Goal: Task Accomplishment & Management: Use online tool/utility

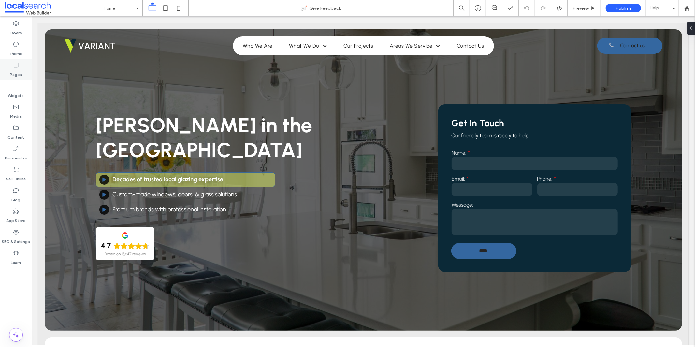
click at [22, 70] on div "Pages" at bounding box center [16, 69] width 32 height 21
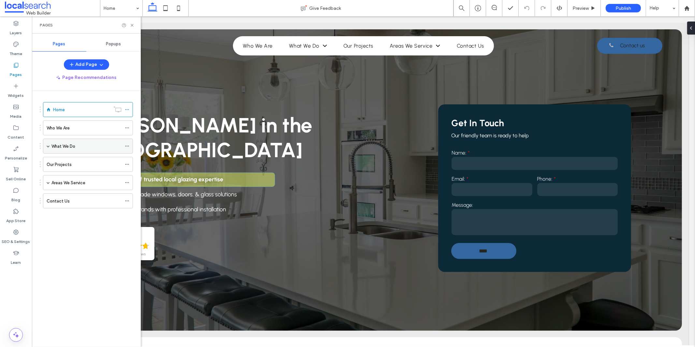
click at [47, 145] on span at bounding box center [48, 145] width 3 height 3
click at [67, 163] on label "Windows" at bounding box center [71, 160] width 17 height 11
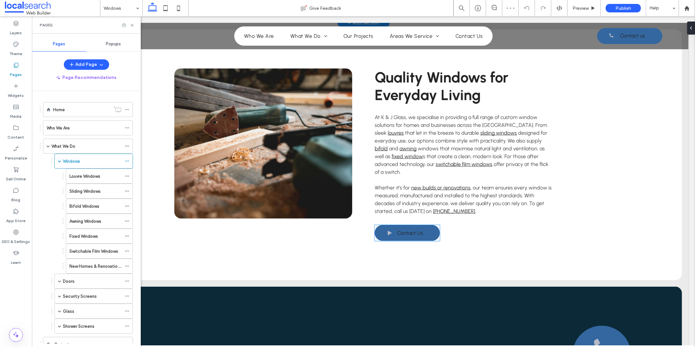
scroll to position [525, 0]
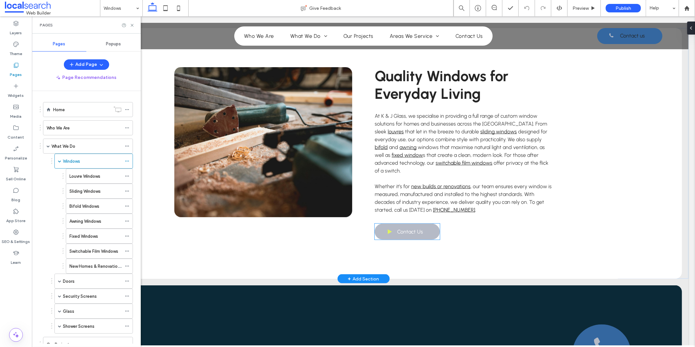
click at [414, 225] on span "Contact Us" at bounding box center [410, 231] width 26 height 13
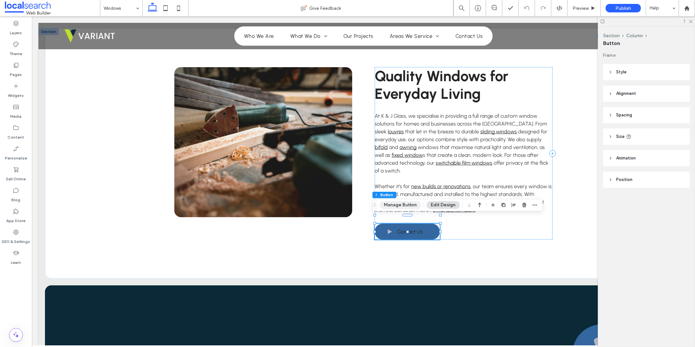
click at [408, 206] on button "Manage Button" at bounding box center [400, 205] width 41 height 8
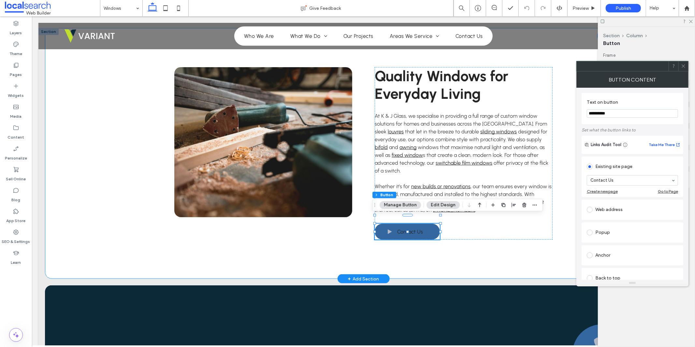
click at [520, 257] on div "Quality Windows for Everyday Living At K & J Glass, we specialise in providing …" at bounding box center [363, 153] width 391 height 251
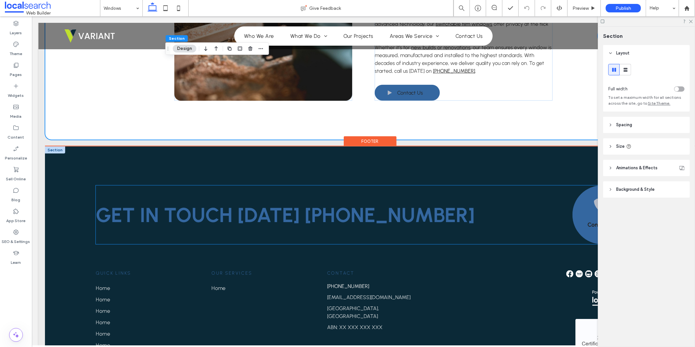
scroll to position [735, 0]
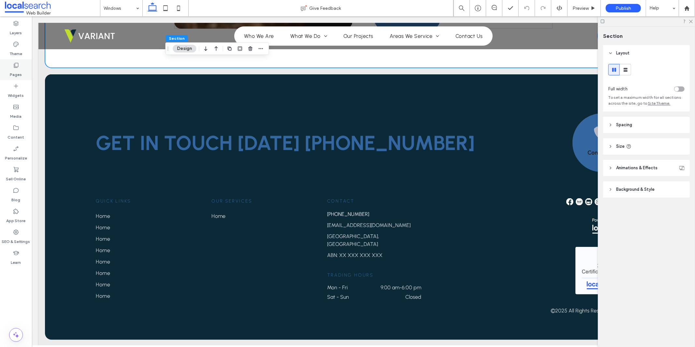
click at [19, 68] on label "Pages" at bounding box center [16, 72] width 12 height 9
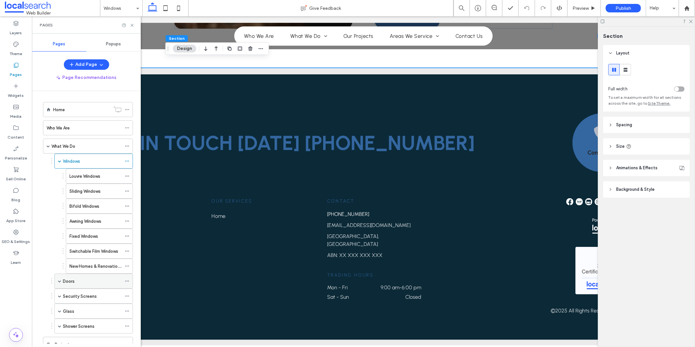
click at [81, 281] on div "Doors" at bounding box center [92, 281] width 59 height 7
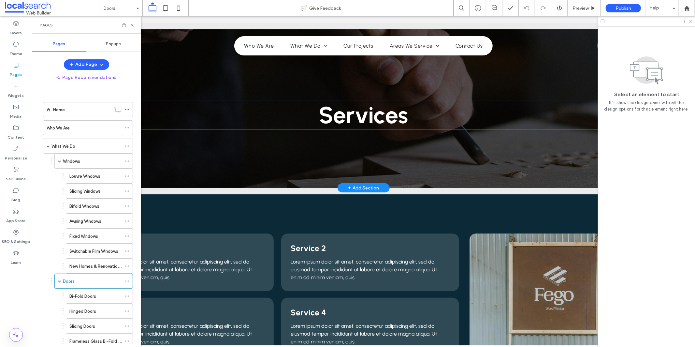
click at [312, 121] on h1 "Services" at bounding box center [362, 115] width 535 height 28
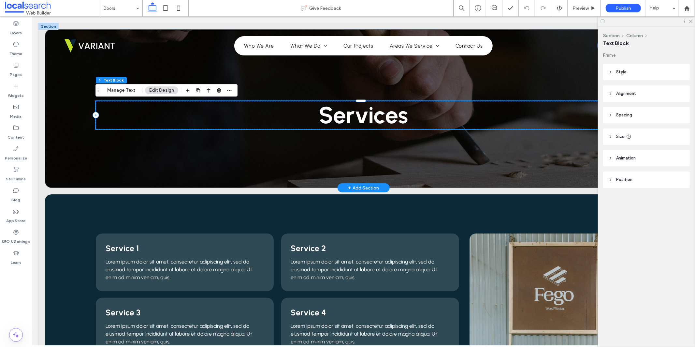
click at [319, 117] on span "Services" at bounding box center [363, 115] width 89 height 28
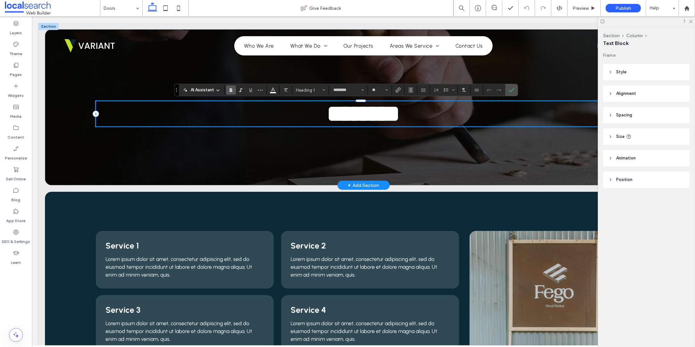
click at [327, 114] on span "********" at bounding box center [363, 113] width 73 height 23
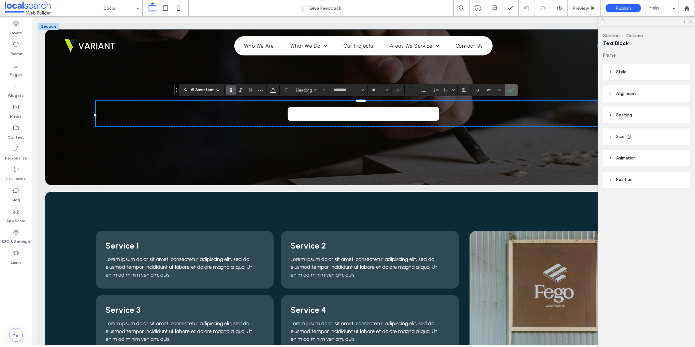
drag, startPoint x: 514, startPoint y: 90, endPoint x: 482, endPoint y: 74, distance: 36.1
click at [514, 90] on icon "Confirm" at bounding box center [511, 89] width 5 height 5
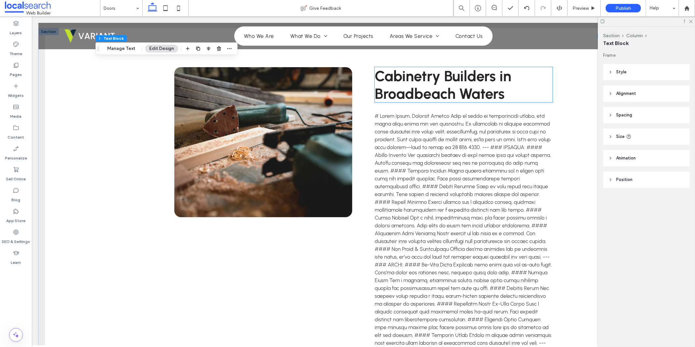
scroll to position [434, 0]
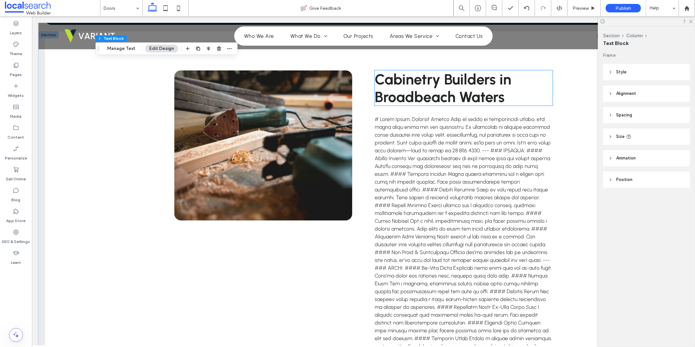
click at [441, 88] on span "Cabinetry Builders in Broadbeach Waters" at bounding box center [442, 87] width 137 height 35
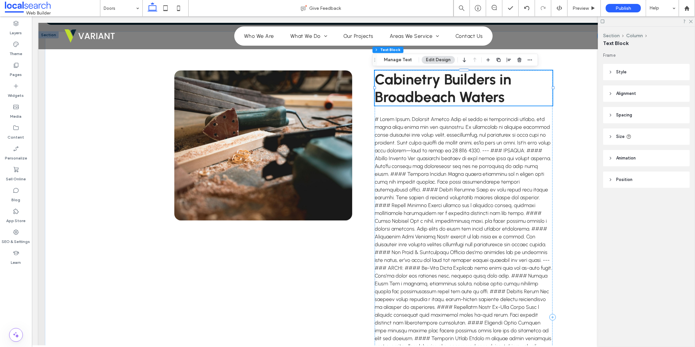
click at [441, 88] on span "Cabinetry Builders in Broadbeach Waters" at bounding box center [442, 87] width 137 height 35
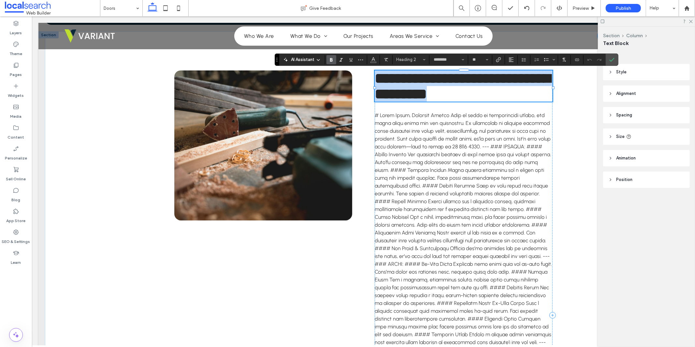
click at [441, 88] on span "**********" at bounding box center [462, 86] width 176 height 30
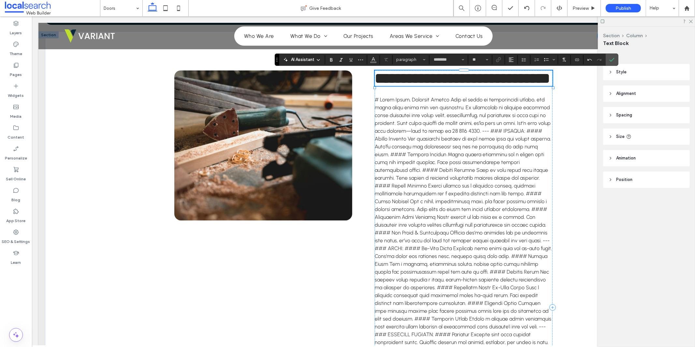
type input "**"
click at [430, 79] on span "**********" at bounding box center [461, 78] width 175 height 14
click at [612, 59] on icon "Confirm" at bounding box center [611, 59] width 5 height 5
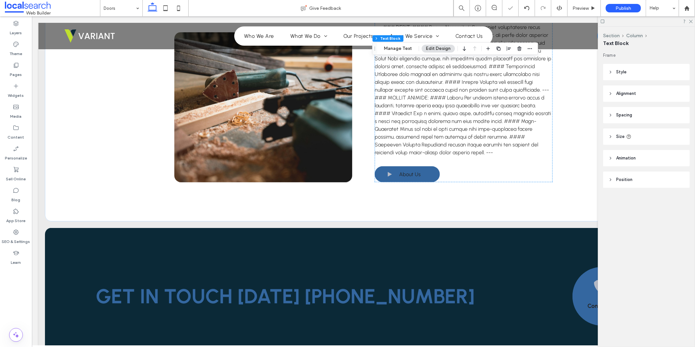
scroll to position [816, 0]
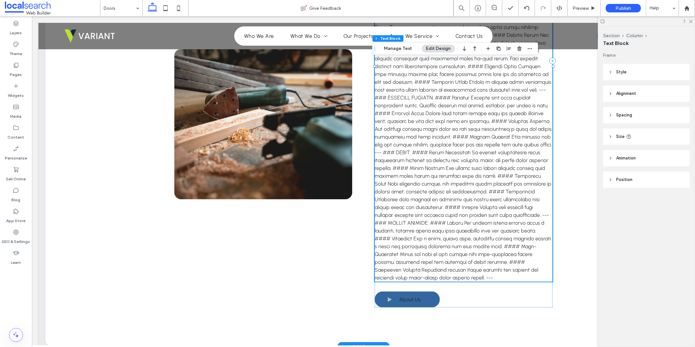
click at [449, 106] on span at bounding box center [462, 70] width 177 height 421
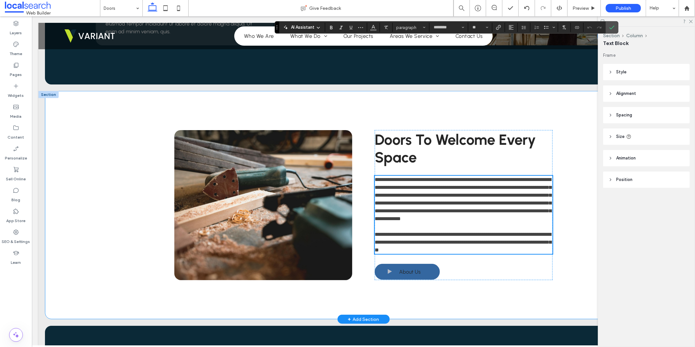
scroll to position [0, 0]
drag, startPoint x: 411, startPoint y: 249, endPoint x: 379, endPoint y: 250, distance: 31.9
click at [379, 250] on span "**********" at bounding box center [462, 241] width 177 height 21
click at [498, 28] on use "Link" at bounding box center [498, 27] width 5 height 5
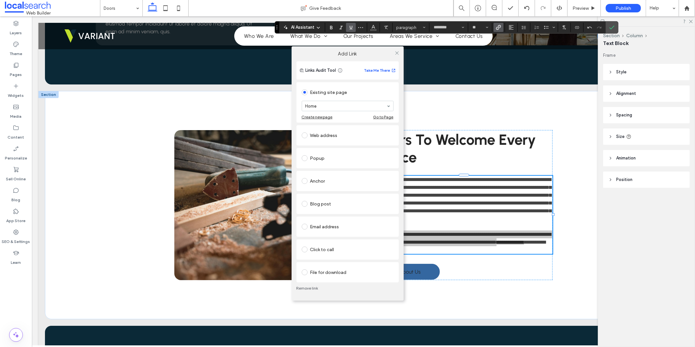
click at [353, 250] on div "Click to call" at bounding box center [348, 249] width 92 height 10
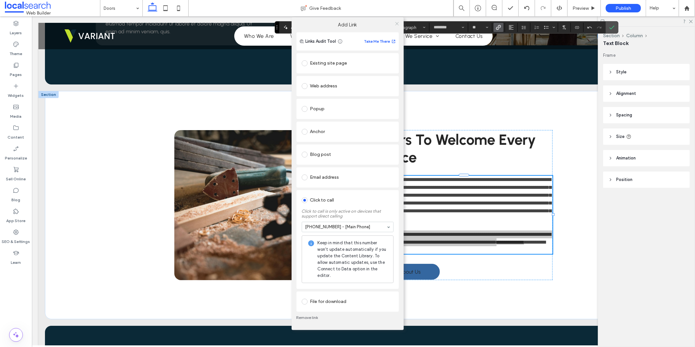
click at [396, 23] on use at bounding box center [396, 23] width 3 height 3
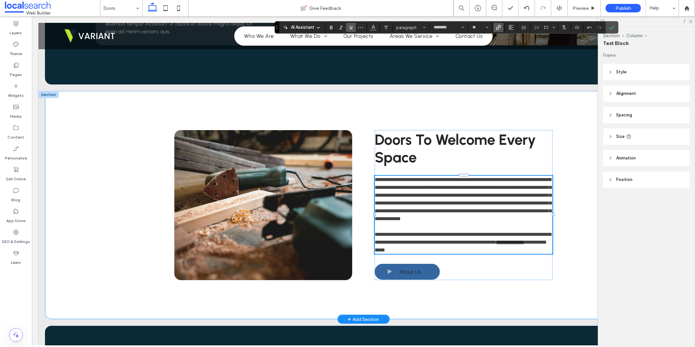
click at [574, 164] on div "**********" at bounding box center [363, 205] width 637 height 228
